Goal: Transaction & Acquisition: Purchase product/service

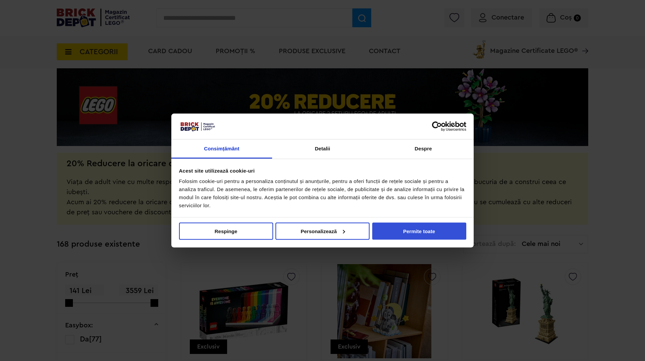
click at [388, 229] on button "Permite toate" at bounding box center [420, 230] width 94 height 17
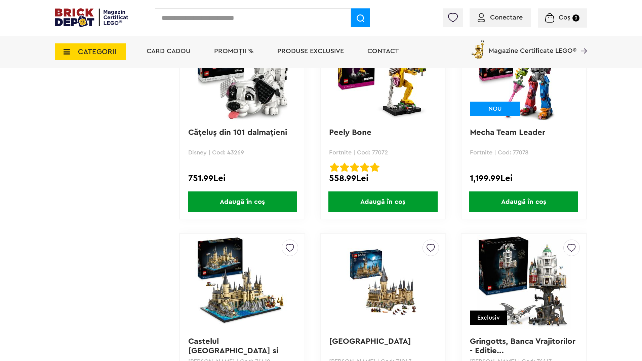
scroll to position [3211, 0]
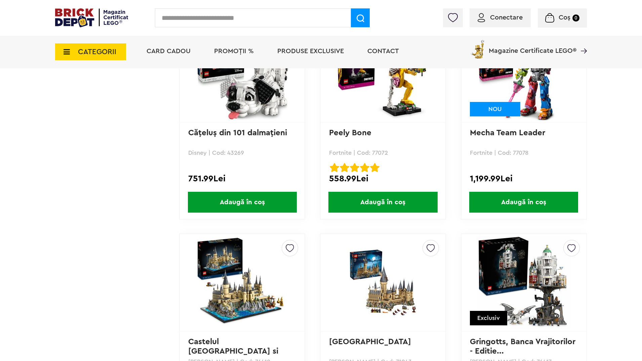
click at [235, 46] on li "PROMOȚII %" at bounding box center [233, 52] width 53 height 33
click at [238, 54] on span "PROMOȚII %" at bounding box center [234, 51] width 40 height 7
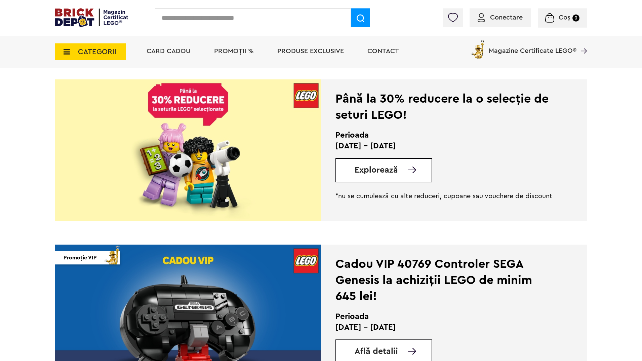
scroll to position [471, 0]
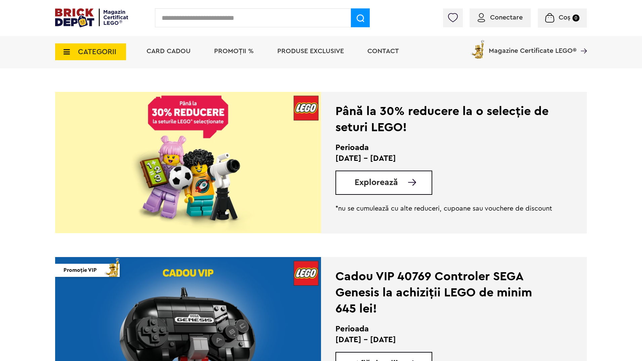
click at [380, 178] on span "Explorează" at bounding box center [376, 182] width 43 height 8
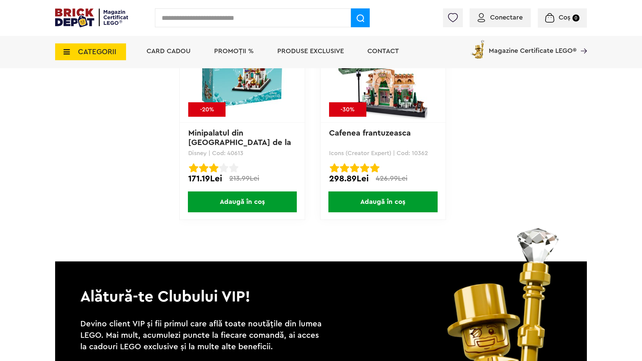
scroll to position [5463, 0]
